Goal: Task Accomplishment & Management: Manage account settings

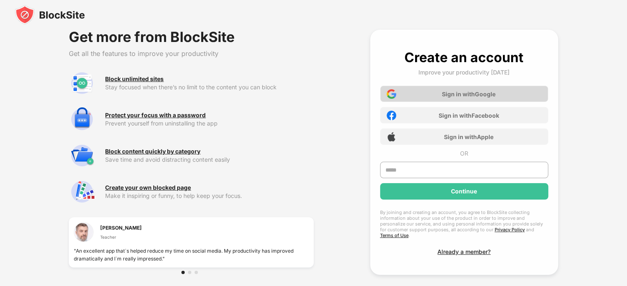
click at [445, 91] on div "Sign in with Google" at bounding box center [469, 94] width 54 height 7
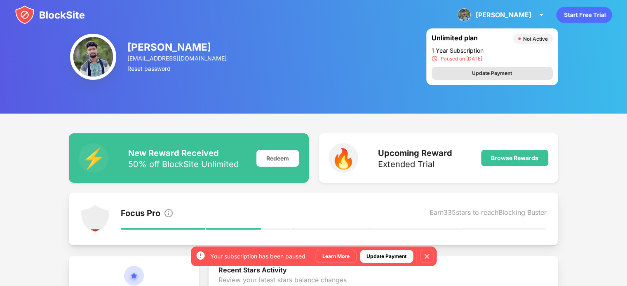
click at [491, 71] on div "Update Payment" at bounding box center [492, 73] width 40 height 8
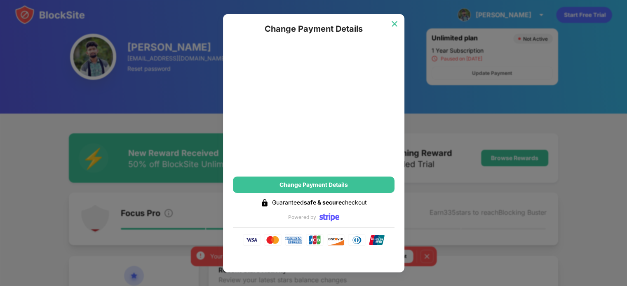
click at [394, 23] on img at bounding box center [394, 24] width 8 height 8
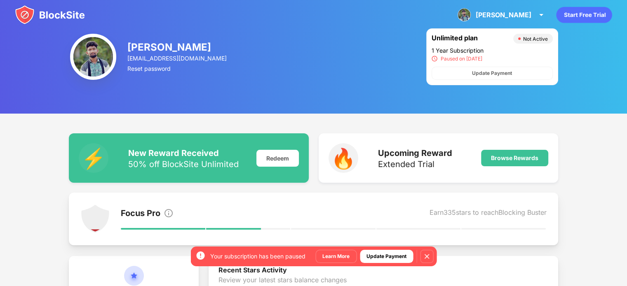
click at [63, 12] on img at bounding box center [50, 15] width 70 height 20
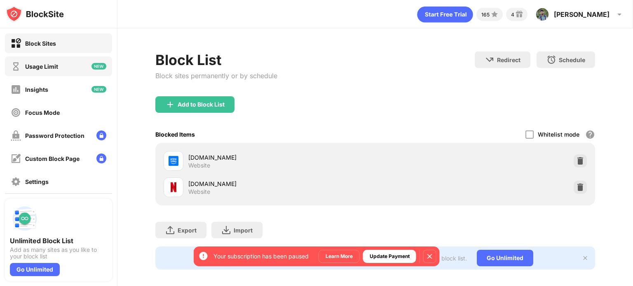
click at [49, 68] on div "Usage Limit" at bounding box center [41, 66] width 33 height 7
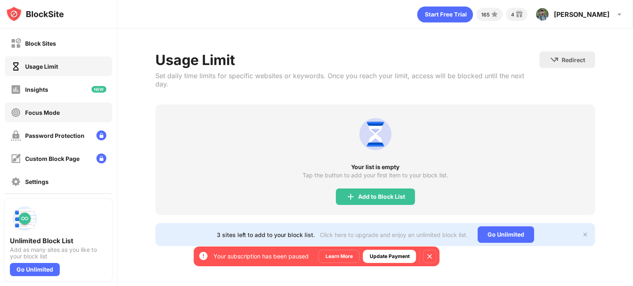
click at [53, 113] on div "Focus Mode" at bounding box center [42, 112] width 35 height 7
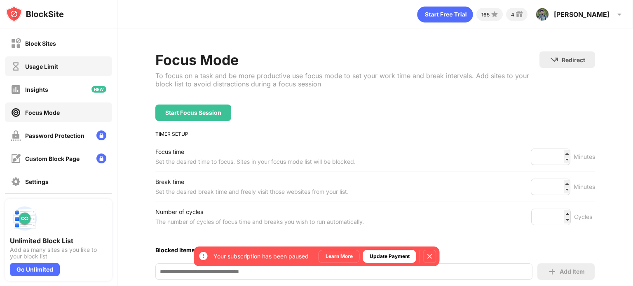
click at [38, 68] on div "Usage Limit" at bounding box center [41, 66] width 33 height 7
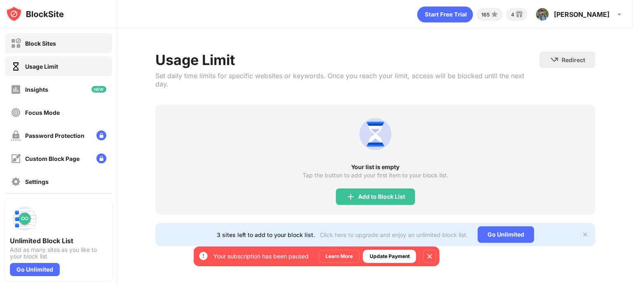
click at [44, 45] on div "Block Sites" at bounding box center [40, 43] width 31 height 7
